Goal: Find specific page/section: Find specific page/section

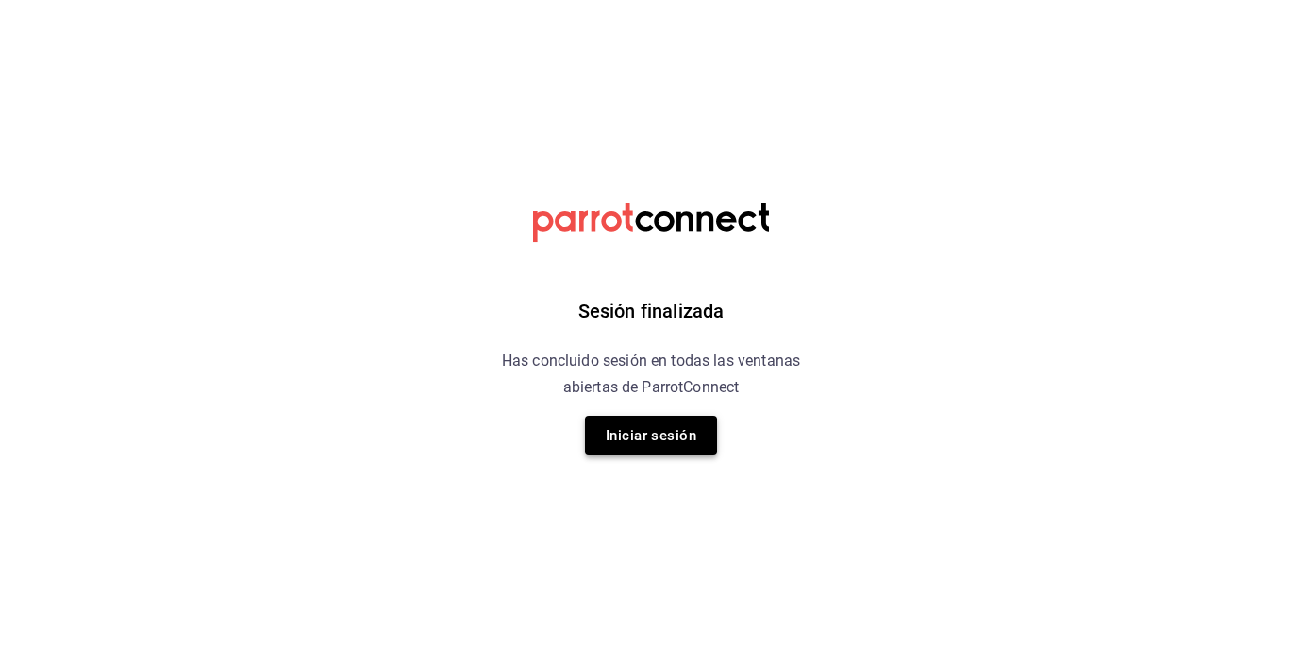
click at [642, 450] on button "Iniciar sesión" at bounding box center [651, 436] width 132 height 40
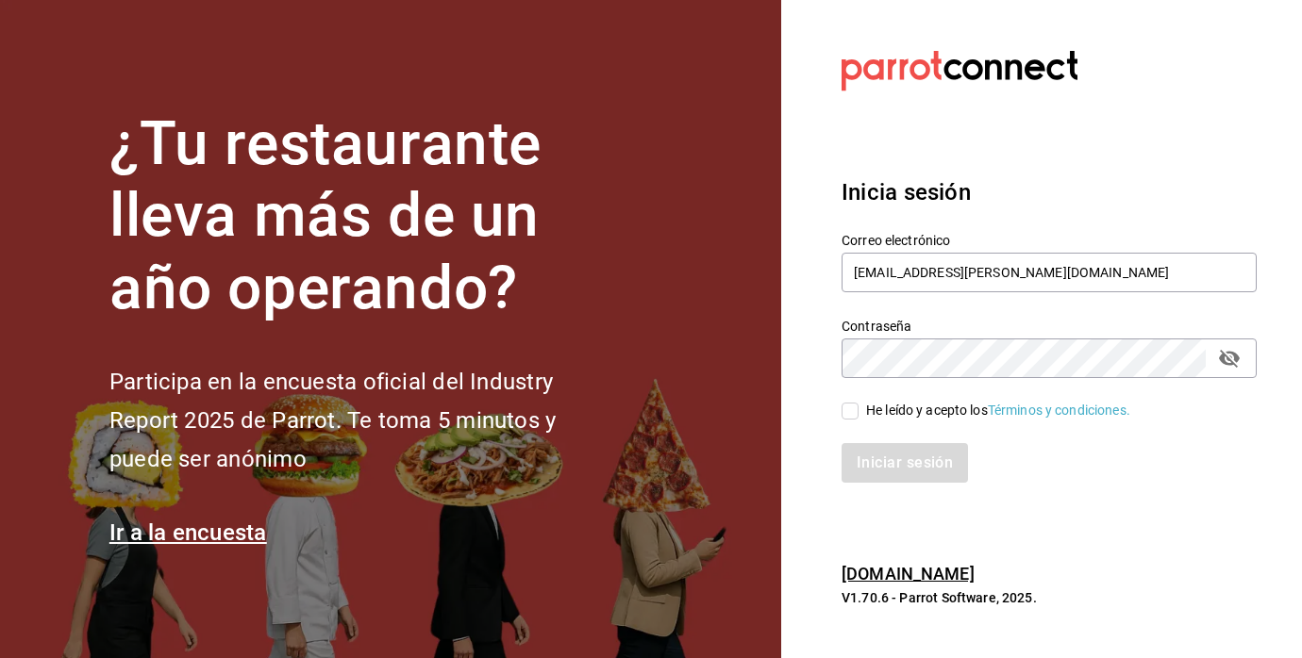
click at [855, 416] on input "He leído y acepto los Términos y condiciones." at bounding box center [849, 411] width 17 height 17
checkbox input "true"
click at [861, 458] on button "Iniciar sesión" at bounding box center [905, 463] width 128 height 40
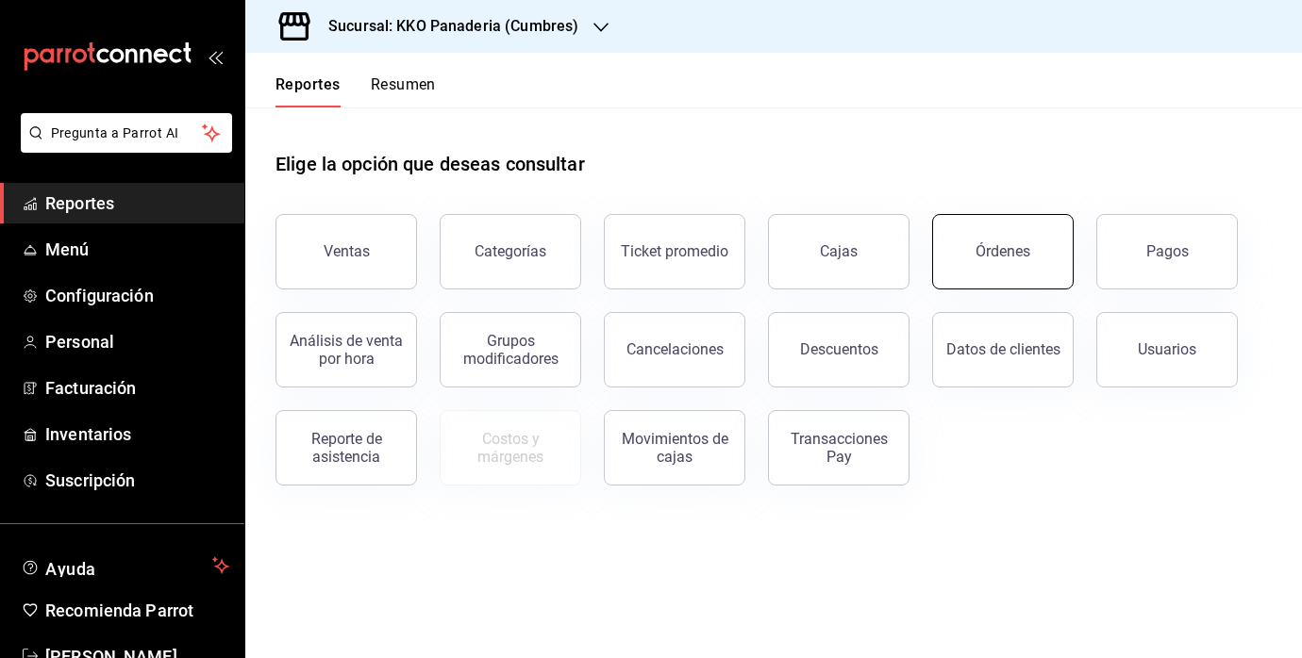
click at [980, 257] on div "Órdenes" at bounding box center [1002, 251] width 55 height 18
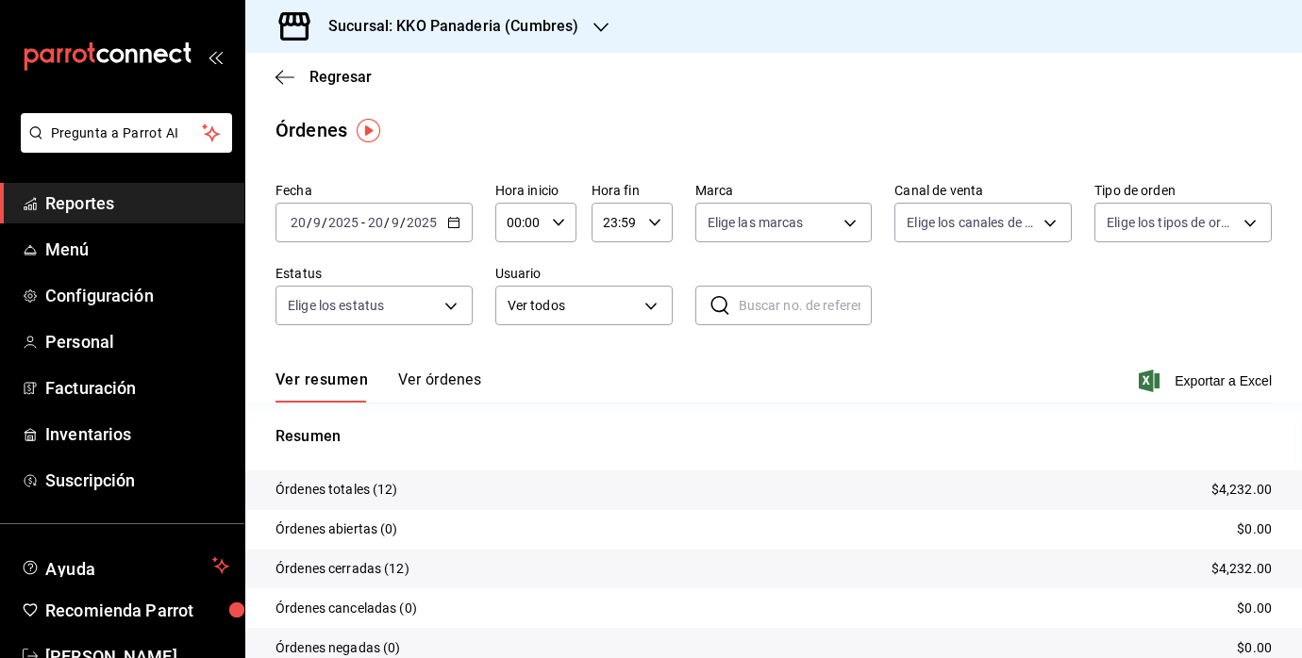
click at [72, 214] on span "Reportes" at bounding box center [137, 203] width 184 height 25
